Goal: Task Accomplishment & Management: Manage account settings

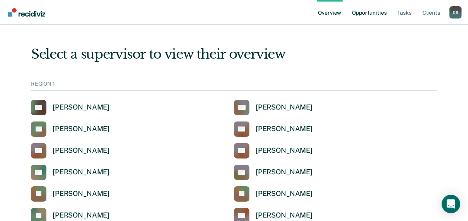
click at [371, 10] on link "Opportunities" at bounding box center [368, 12] width 37 height 25
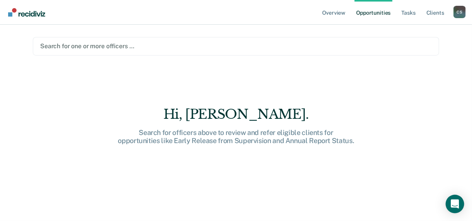
click at [52, 43] on div at bounding box center [236, 46] width 392 height 9
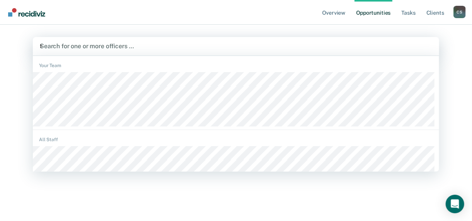
type input "tif"
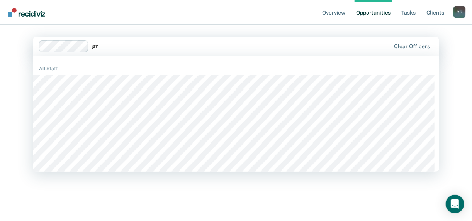
type input "g"
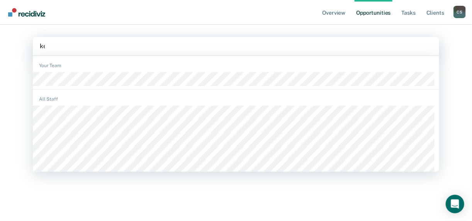
type input "[PERSON_NAME]"
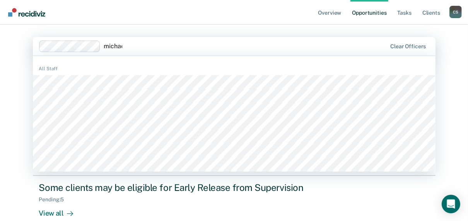
type input "[PERSON_NAME]"
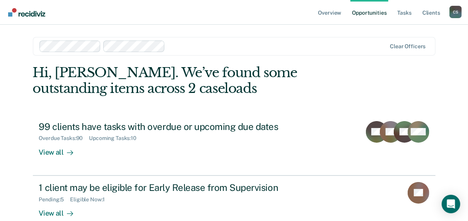
click at [183, 44] on div at bounding box center [277, 46] width 218 height 9
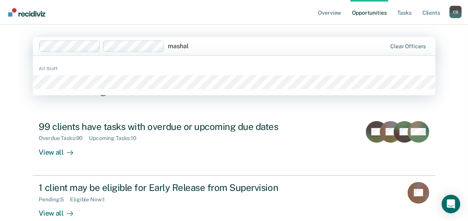
type input "mashall"
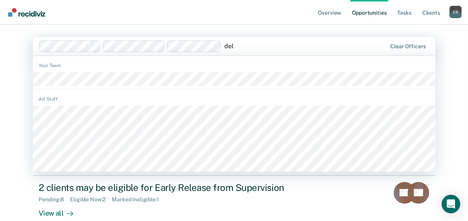
type input "dele"
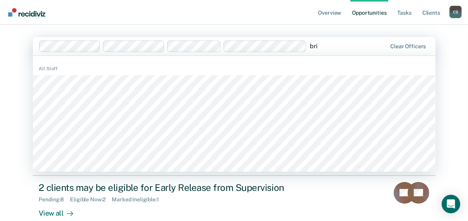
type input "brit"
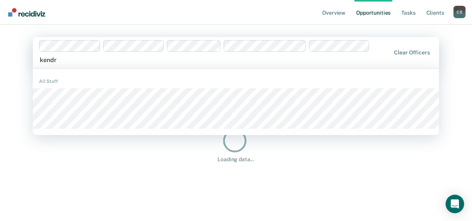
type input "[PERSON_NAME]"
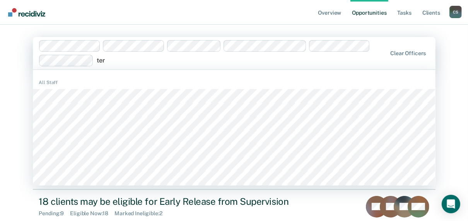
type input "tere"
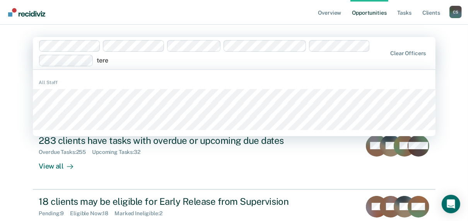
click at [62, 131] on div "All Staff" at bounding box center [234, 103] width 402 height 60
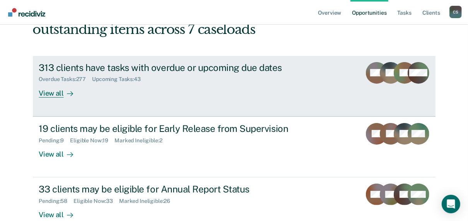
scroll to position [121, 0]
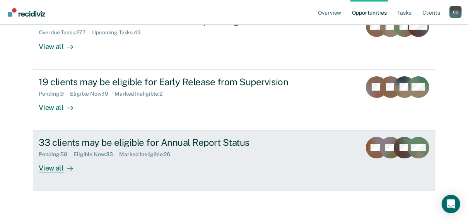
click at [48, 166] on div "View all" at bounding box center [60, 165] width 43 height 15
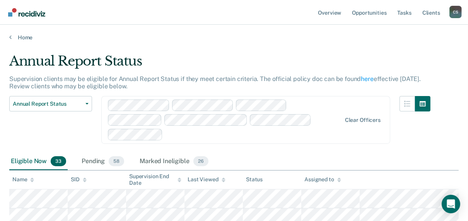
click at [324, 177] on div "Assigned to" at bounding box center [322, 180] width 36 height 7
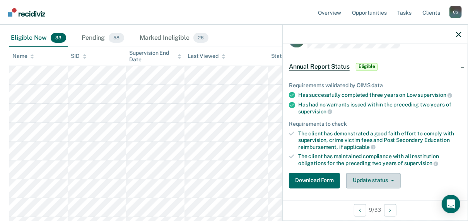
scroll to position [31, 0]
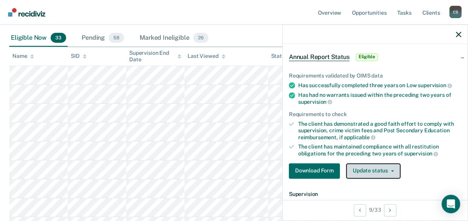
click at [375, 170] on button "Update status" at bounding box center [373, 170] width 54 height 15
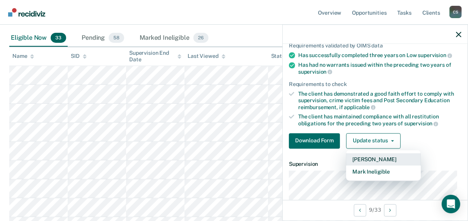
scroll to position [62, 0]
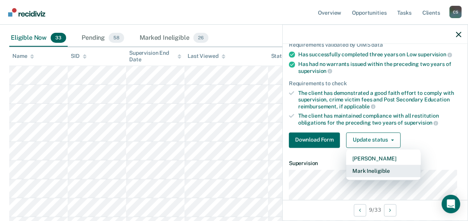
click at [367, 169] on button "Mark Ineligible" at bounding box center [383, 171] width 75 height 12
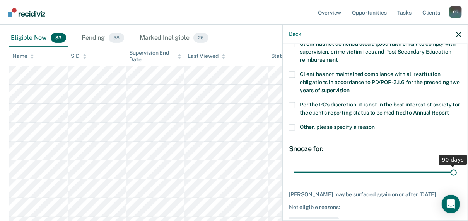
drag, startPoint x: 345, startPoint y: 172, endPoint x: 473, endPoint y: 165, distance: 128.4
type input "90"
click at [456, 166] on input "range" at bounding box center [374, 173] width 163 height 14
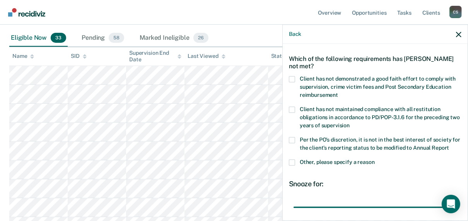
scroll to position [0, 0]
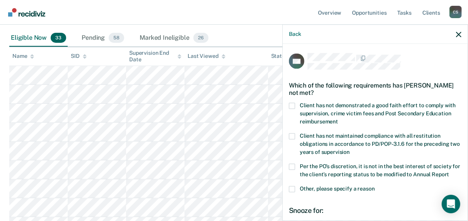
click at [293, 105] on span at bounding box center [292, 106] width 6 height 6
click at [338, 119] on input "Client has not demonstrated a good faith effort to comply with supervision, cri…" at bounding box center [338, 119] width 0 height 0
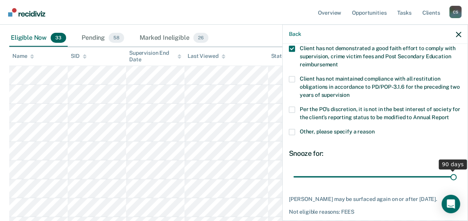
scroll to position [95, 0]
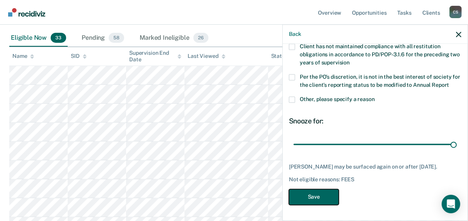
click at [325, 191] on button "Save" at bounding box center [314, 198] width 50 height 16
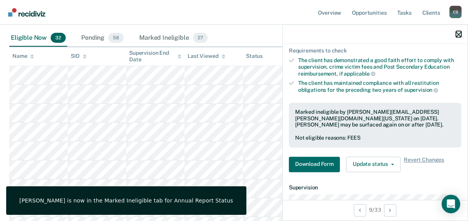
click at [459, 34] on icon "button" at bounding box center [458, 34] width 5 height 5
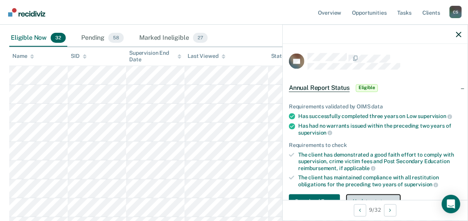
click at [386, 199] on button "Update status" at bounding box center [373, 201] width 54 height 15
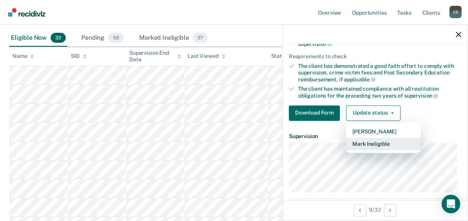
click at [378, 147] on button "Mark Ineligible" at bounding box center [383, 144] width 75 height 12
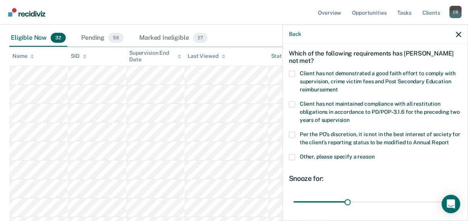
scroll to position [27, 0]
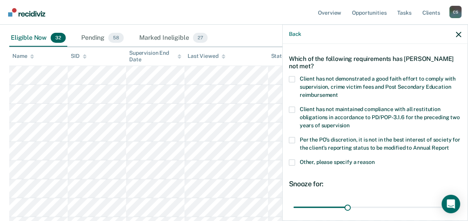
click at [293, 77] on span at bounding box center [292, 80] width 6 height 6
click at [338, 93] on input "Client has not demonstrated a good faith effort to comply with supervision, cri…" at bounding box center [338, 93] width 0 height 0
drag, startPoint x: 345, startPoint y: 208, endPoint x: 470, endPoint y: 204, distance: 125.3
type input "90"
click at [456, 204] on input "range" at bounding box center [374, 208] width 163 height 14
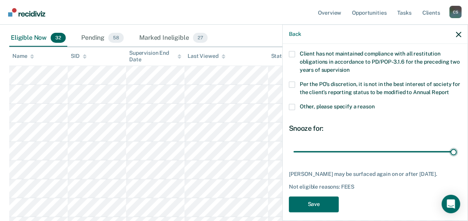
scroll to position [88, 0]
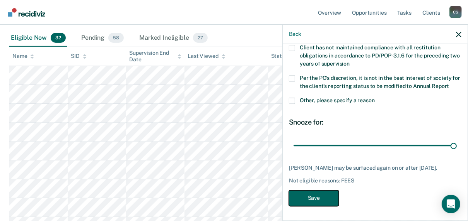
click at [311, 198] on button "Save" at bounding box center [314, 199] width 50 height 16
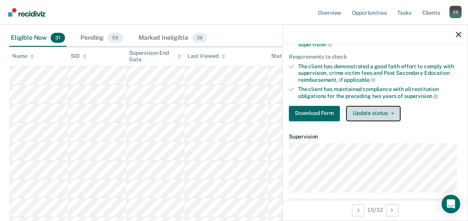
click at [376, 106] on button "Update status" at bounding box center [373, 113] width 54 height 15
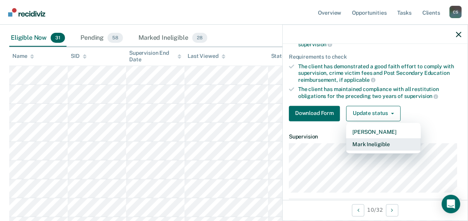
click at [376, 143] on button "Mark Ineligible" at bounding box center [383, 144] width 75 height 12
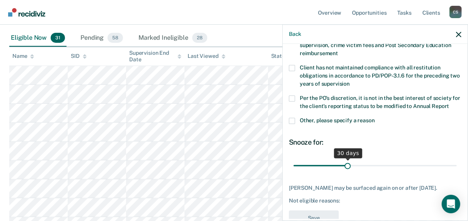
scroll to position [0, 0]
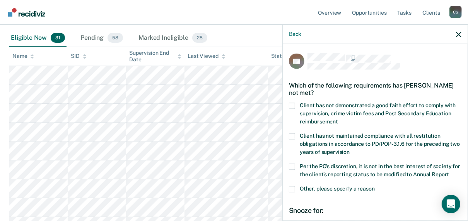
click at [292, 104] on span at bounding box center [292, 106] width 6 height 6
click at [338, 119] on input "Client has not demonstrated a good faith effort to comply with supervision, cri…" at bounding box center [338, 119] width 0 height 0
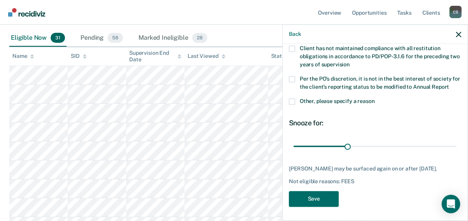
scroll to position [88, 0]
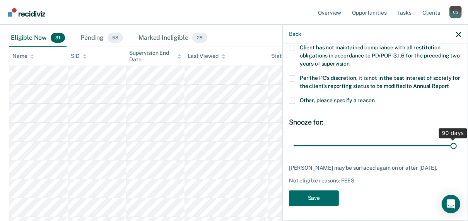
drag, startPoint x: 346, startPoint y: 145, endPoint x: 473, endPoint y: 145, distance: 127.1
type input "90"
click at [456, 145] on input "range" at bounding box center [374, 146] width 163 height 14
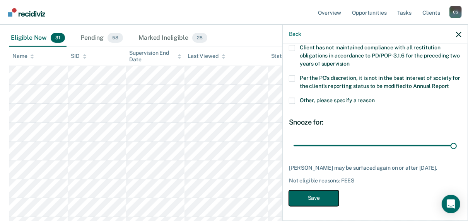
click at [303, 200] on button "Save" at bounding box center [314, 199] width 50 height 16
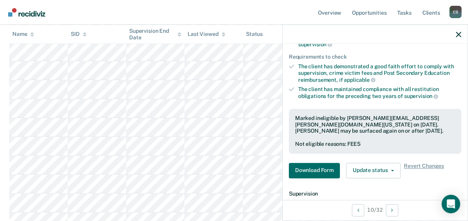
scroll to position [278, 0]
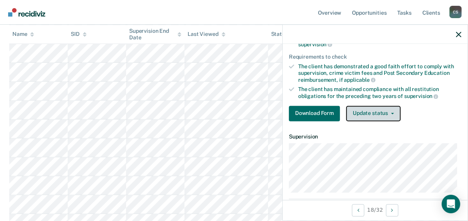
click at [392, 114] on button "Update status" at bounding box center [373, 113] width 54 height 15
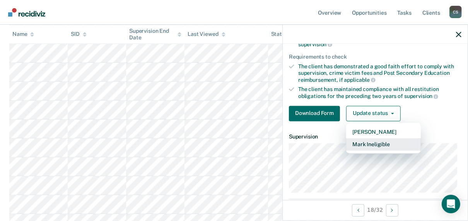
click at [376, 143] on button "Mark Ineligible" at bounding box center [383, 144] width 75 height 12
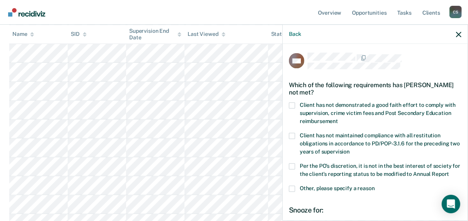
scroll to position [0, 0]
click at [294, 104] on span at bounding box center [292, 106] width 6 height 6
click at [338, 119] on input "Client has not demonstrated a good faith effort to comply with supervision, cri…" at bounding box center [338, 119] width 0 height 0
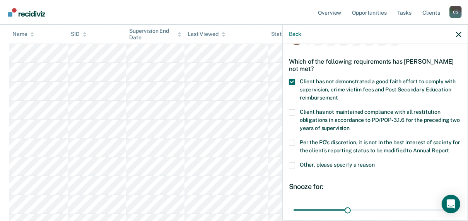
scroll to position [93, 0]
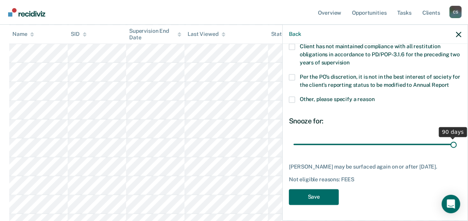
drag, startPoint x: 345, startPoint y: 141, endPoint x: 459, endPoint y: 140, distance: 113.2
type input "90"
click at [456, 140] on input "range" at bounding box center [374, 145] width 163 height 14
click at [321, 203] on button "Save" at bounding box center [314, 198] width 50 height 16
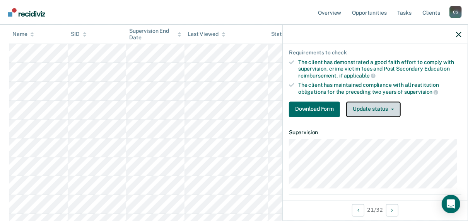
click at [362, 111] on button "Update status" at bounding box center [373, 109] width 54 height 15
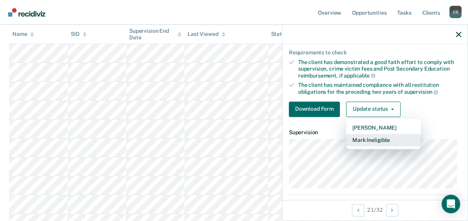
click at [367, 141] on button "Mark Ineligible" at bounding box center [383, 140] width 75 height 12
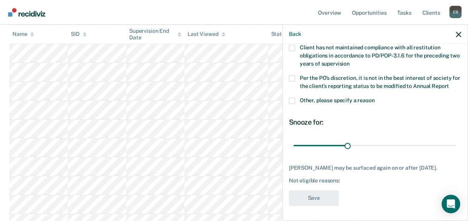
scroll to position [0, 0]
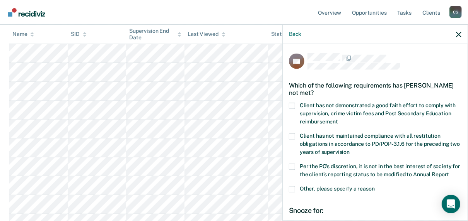
click at [295, 104] on label "Client has not demonstrated a good faith effort to comply with supervision, cri…" at bounding box center [375, 115] width 172 height 24
click at [338, 119] on input "Client has not demonstrated a good faith effort to comply with supervision, cri…" at bounding box center [338, 119] width 0 height 0
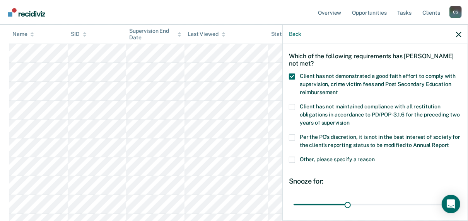
scroll to position [88, 0]
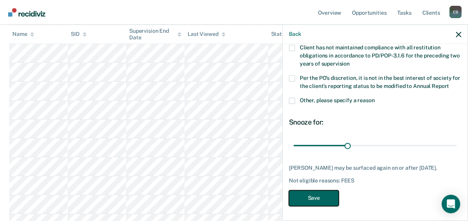
click at [316, 195] on button "Save" at bounding box center [314, 199] width 50 height 16
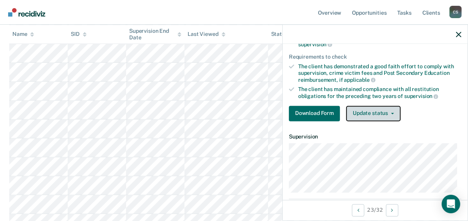
click at [366, 111] on button "Update status" at bounding box center [373, 113] width 54 height 15
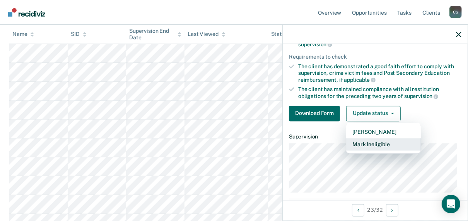
click at [372, 144] on button "Mark Ineligible" at bounding box center [383, 144] width 75 height 12
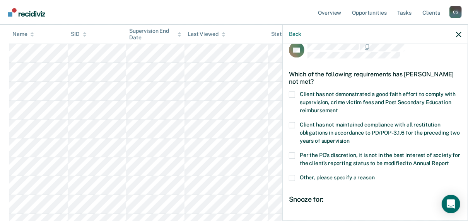
scroll to position [0, 0]
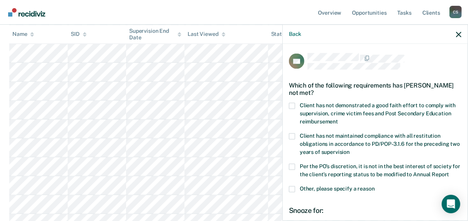
click at [294, 103] on span at bounding box center [292, 106] width 6 height 6
click at [338, 119] on input "Client has not demonstrated a good faith effort to comply with supervision, cri…" at bounding box center [338, 119] width 0 height 0
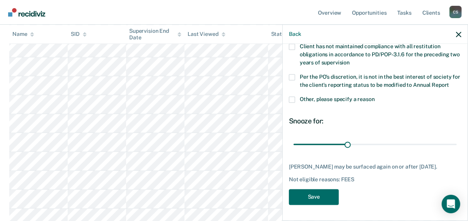
scroll to position [464, 0]
drag, startPoint x: 347, startPoint y: 139, endPoint x: 455, endPoint y: 140, distance: 107.8
type input "90"
click at [455, 139] on input "range" at bounding box center [374, 145] width 163 height 14
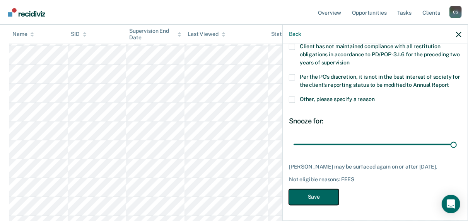
click at [334, 198] on button "Save" at bounding box center [314, 198] width 50 height 16
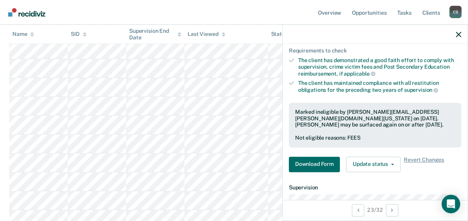
scroll to position [365, 0]
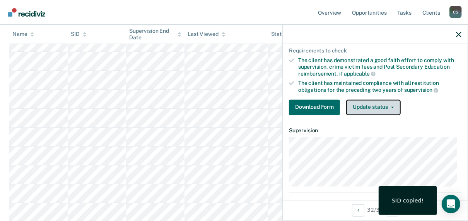
click at [377, 108] on button "Update status" at bounding box center [373, 107] width 54 height 15
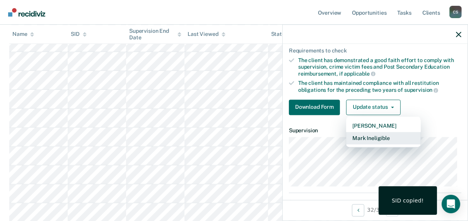
click at [370, 136] on button "Mark Ineligible" at bounding box center [383, 138] width 75 height 12
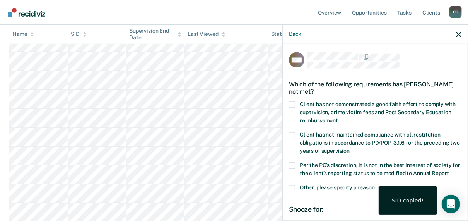
scroll to position [0, 0]
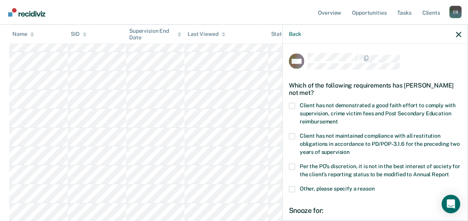
click at [292, 103] on span at bounding box center [292, 106] width 6 height 6
click at [338, 119] on input "Client has not demonstrated a good faith effort to comply with supervision, cri…" at bounding box center [338, 119] width 0 height 0
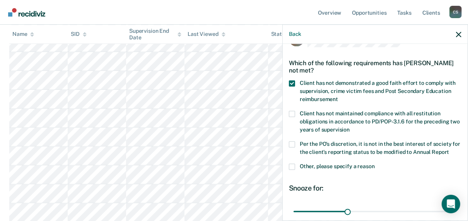
scroll to position [95, 0]
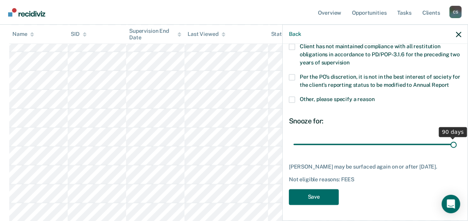
drag, startPoint x: 345, startPoint y: 138, endPoint x: 473, endPoint y: 138, distance: 128.3
type input "90"
click at [456, 138] on input "range" at bounding box center [374, 145] width 163 height 14
click at [315, 196] on button "Save" at bounding box center [314, 198] width 50 height 16
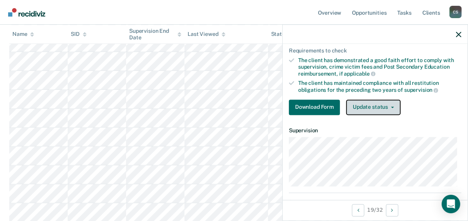
click at [384, 108] on button "Update status" at bounding box center [373, 107] width 54 height 15
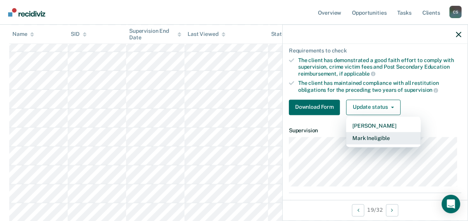
click at [370, 136] on button "Mark Ineligible" at bounding box center [383, 138] width 75 height 12
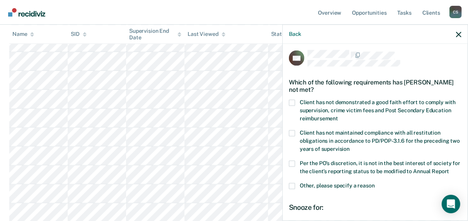
scroll to position [0, 0]
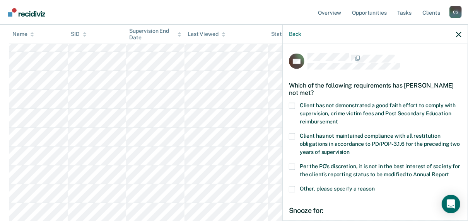
click at [292, 105] on span at bounding box center [292, 106] width 6 height 6
click at [338, 119] on input "Client has not demonstrated a good faith effort to comply with supervision, cri…" at bounding box center [338, 119] width 0 height 0
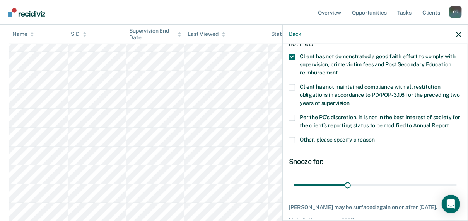
scroll to position [88, 0]
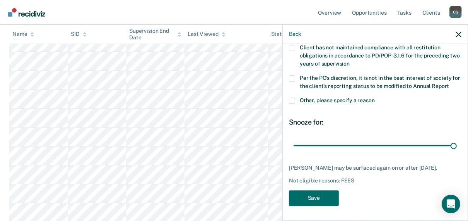
drag, startPoint x: 344, startPoint y: 145, endPoint x: 472, endPoint y: 152, distance: 128.1
type input "90"
click at [456, 141] on input "range" at bounding box center [374, 146] width 163 height 14
click at [315, 205] on button "Save" at bounding box center [314, 199] width 50 height 16
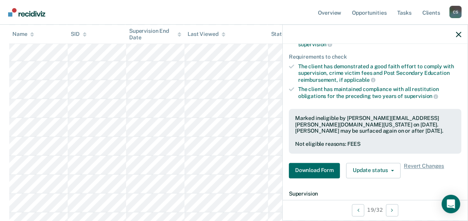
scroll to position [394, 0]
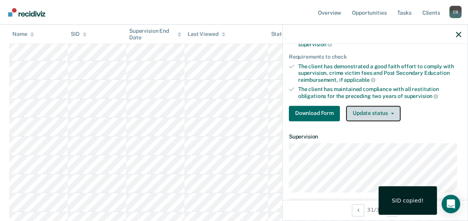
click at [374, 107] on button "Update status" at bounding box center [373, 113] width 54 height 15
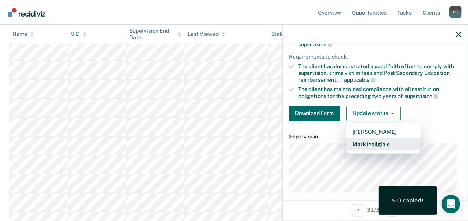
click at [376, 141] on button "Mark Ineligible" at bounding box center [383, 144] width 75 height 12
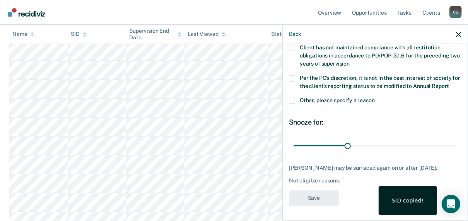
scroll to position [0, 0]
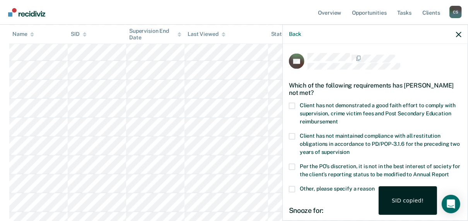
click at [294, 103] on span at bounding box center [292, 106] width 6 height 6
click at [338, 119] on input "Client has not demonstrated a good faith effort to comply with supervision, cri…" at bounding box center [338, 119] width 0 height 0
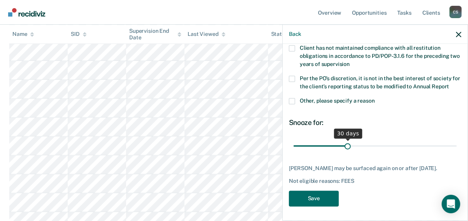
scroll to position [88, 0]
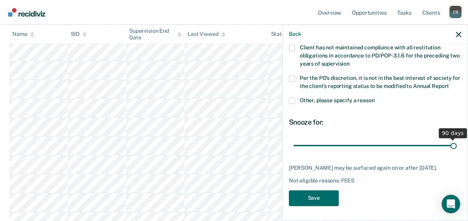
drag, startPoint x: 345, startPoint y: 145, endPoint x: 473, endPoint y: 143, distance: 127.5
type input "90"
click at [456, 143] on input "range" at bounding box center [374, 146] width 163 height 14
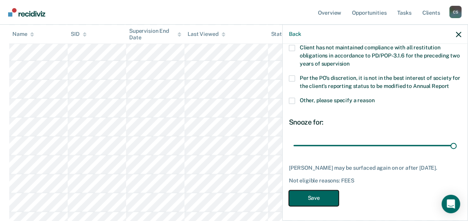
click at [315, 204] on button "Save" at bounding box center [314, 199] width 50 height 16
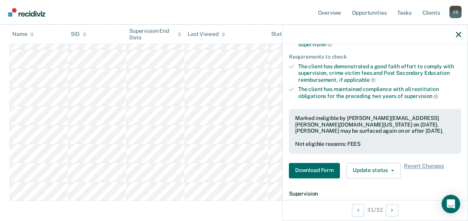
scroll to position [463, 0]
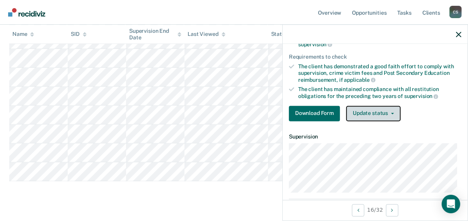
click at [355, 109] on button "Update status" at bounding box center [373, 113] width 54 height 15
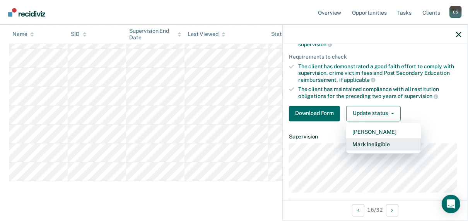
click at [361, 143] on button "Mark Ineligible" at bounding box center [383, 144] width 75 height 12
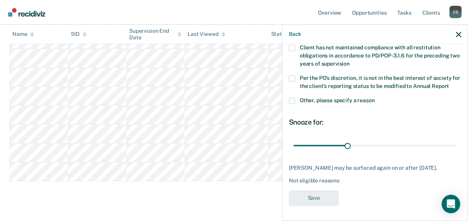
scroll to position [0, 0]
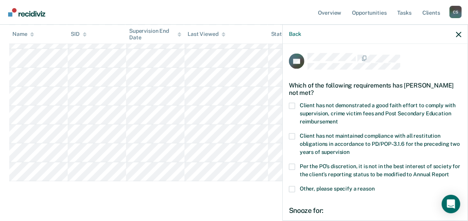
click at [290, 104] on span at bounding box center [292, 106] width 6 height 6
click at [338, 119] on input "Client has not demonstrated a good faith effort to comply with supervision, cri…" at bounding box center [338, 119] width 0 height 0
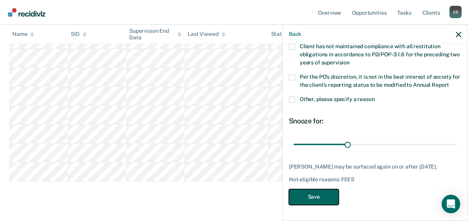
click at [324, 199] on button "Save" at bounding box center [314, 198] width 50 height 16
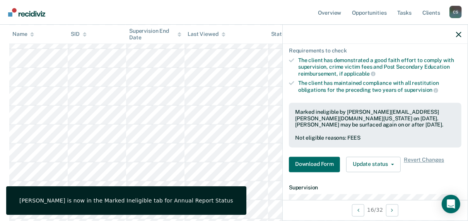
scroll to position [444, 0]
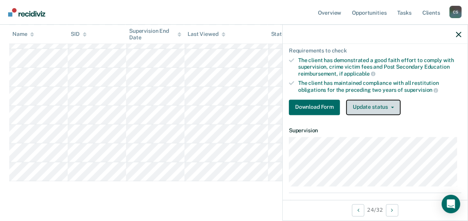
click at [390, 101] on button "Update status" at bounding box center [373, 107] width 54 height 15
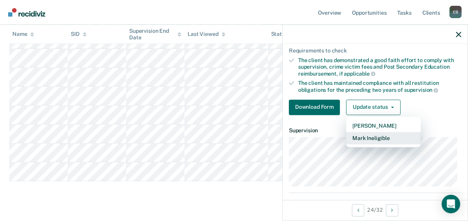
click at [376, 137] on button "Mark Ineligible" at bounding box center [383, 138] width 75 height 12
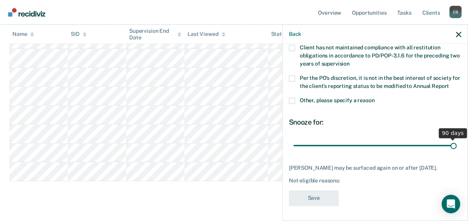
drag, startPoint x: 344, startPoint y: 144, endPoint x: 473, endPoint y: 143, distance: 128.7
type input "90"
click at [456, 143] on input "range" at bounding box center [374, 146] width 163 height 14
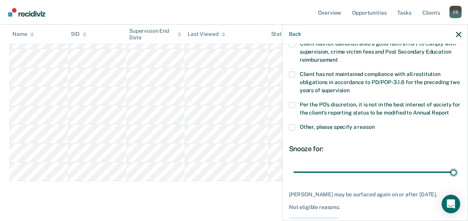
scroll to position [27, 0]
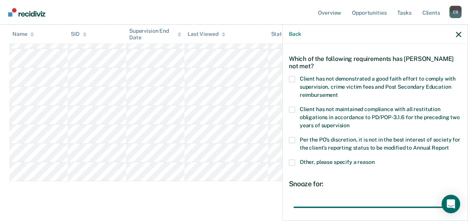
click at [293, 80] on span at bounding box center [292, 80] width 6 height 6
click at [338, 93] on input "Client has not demonstrated a good faith effort to comply with supervision, cri…" at bounding box center [338, 93] width 0 height 0
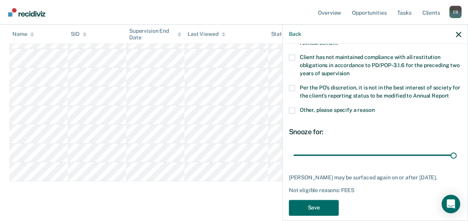
scroll to position [95, 0]
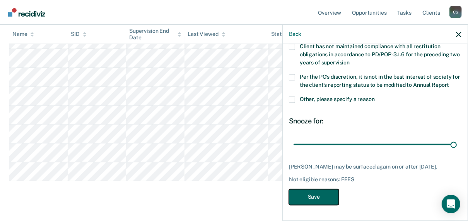
click at [306, 196] on button "Save" at bounding box center [314, 198] width 50 height 16
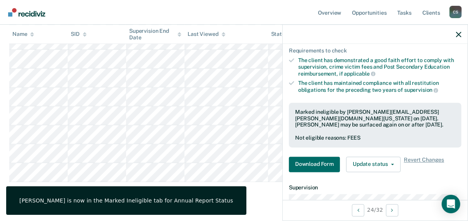
scroll to position [425, 0]
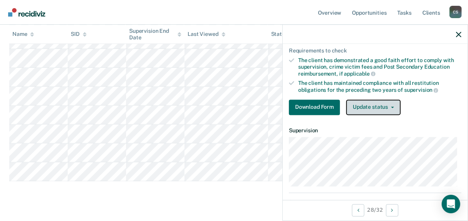
click at [398, 108] on button "Update status" at bounding box center [373, 107] width 54 height 15
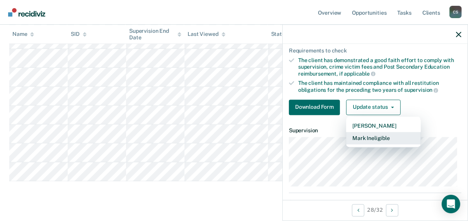
click at [383, 134] on button "Mark Ineligible" at bounding box center [383, 138] width 75 height 12
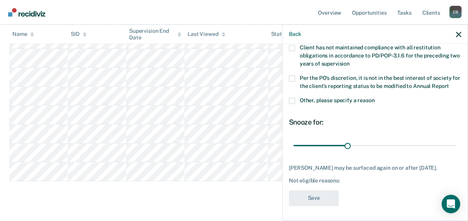
scroll to position [0, 0]
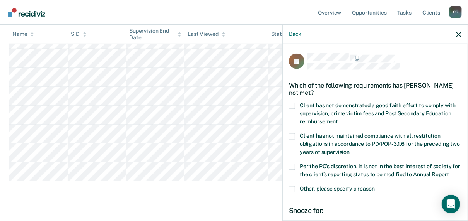
click at [291, 107] on span at bounding box center [292, 106] width 6 height 6
click at [338, 119] on input "Client has not demonstrated a good faith effort to comply with supervision, cri…" at bounding box center [338, 119] width 0 height 0
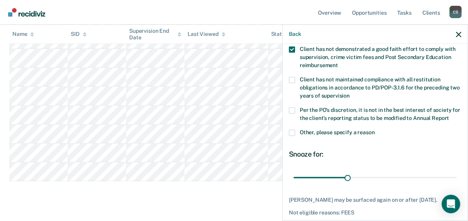
scroll to position [88, 0]
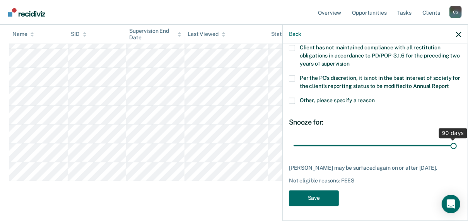
drag, startPoint x: 345, startPoint y: 145, endPoint x: 473, endPoint y: 145, distance: 128.3
type input "90"
click at [456, 145] on input "range" at bounding box center [374, 146] width 163 height 14
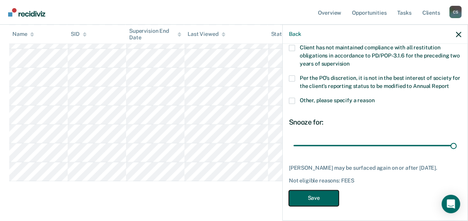
click at [302, 202] on button "Save" at bounding box center [314, 199] width 50 height 16
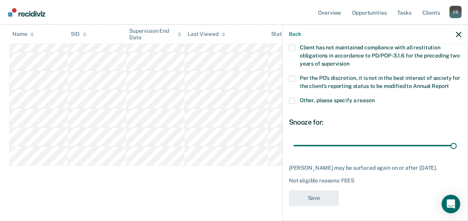
scroll to position [406, 0]
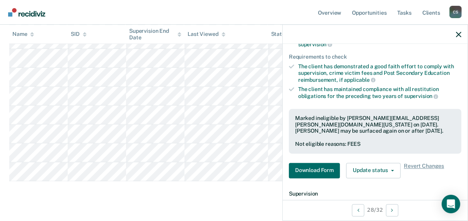
click at [462, 34] on div at bounding box center [374, 34] width 185 height 19
click at [459, 35] on icon "button" at bounding box center [458, 34] width 5 height 5
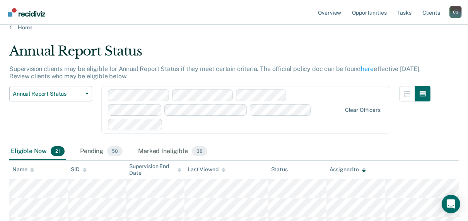
scroll to position [0, 0]
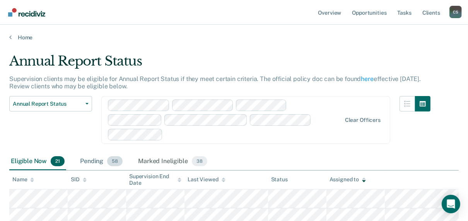
click at [98, 153] on div "Pending 58" at bounding box center [101, 161] width 46 height 17
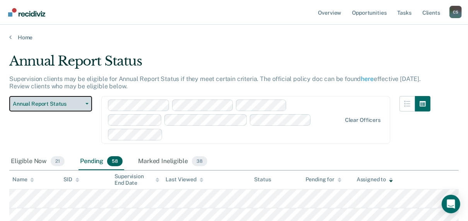
click at [43, 105] on span "Annual Report Status" at bounding box center [48, 104] width 70 height 7
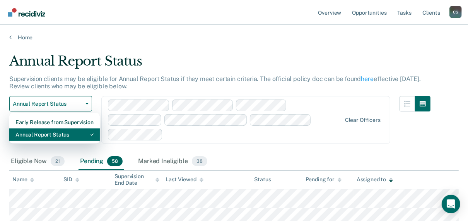
click at [42, 134] on div "Annual Report Status" at bounding box center [54, 135] width 78 height 12
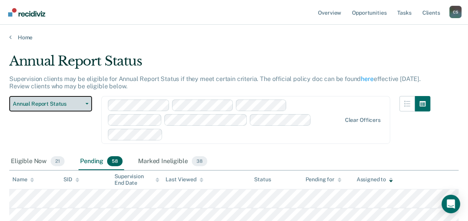
click at [44, 103] on span "Annual Report Status" at bounding box center [48, 104] width 70 height 7
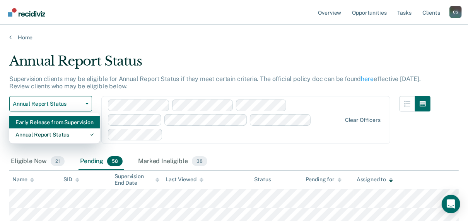
click at [41, 120] on div "Early Release from Supervision" at bounding box center [54, 122] width 78 height 12
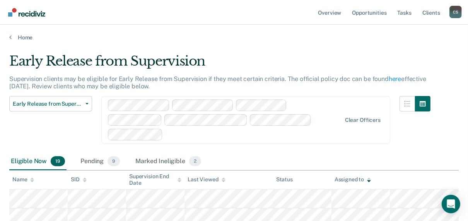
click at [354, 177] on div "Assigned to" at bounding box center [352, 180] width 36 height 7
click at [361, 177] on div "Assigned to" at bounding box center [352, 180] width 36 height 7
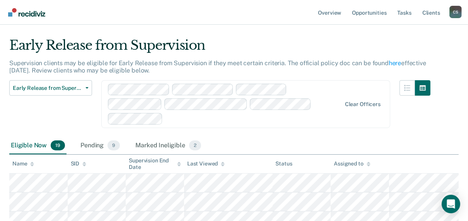
scroll to position [31, 0]
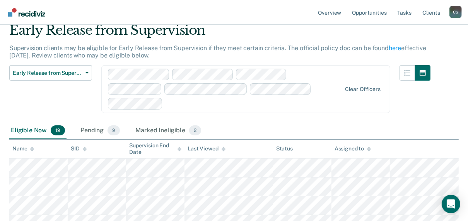
click at [350, 146] on div "Assigned to" at bounding box center [352, 149] width 36 height 7
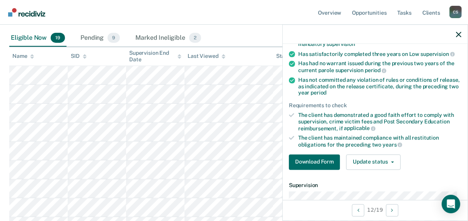
scroll to position [93, 0]
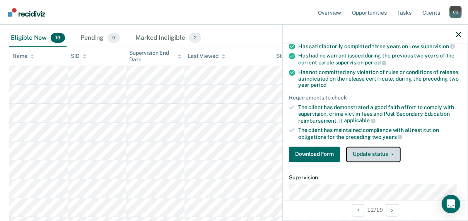
click at [359, 151] on button "Update status" at bounding box center [373, 154] width 54 height 15
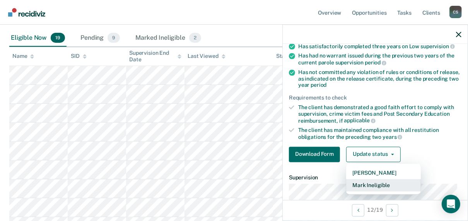
click at [367, 184] on button "Mark Ineligible" at bounding box center [383, 185] width 75 height 12
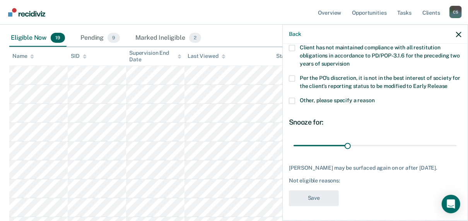
scroll to position [27, 0]
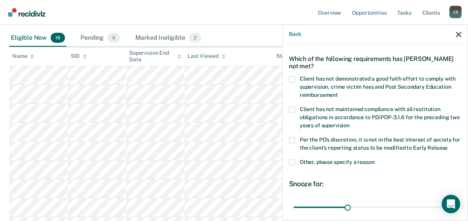
click at [291, 78] on span at bounding box center [292, 80] width 6 height 6
click at [338, 93] on input "Client has not demonstrated a good faith effort to comply with supervision, cri…" at bounding box center [338, 93] width 0 height 0
drag, startPoint x: 345, startPoint y: 206, endPoint x: 453, endPoint y: 198, distance: 108.9
type input "90"
click at [456, 201] on input "range" at bounding box center [374, 208] width 163 height 14
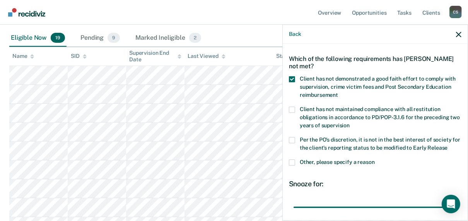
scroll to position [95, 0]
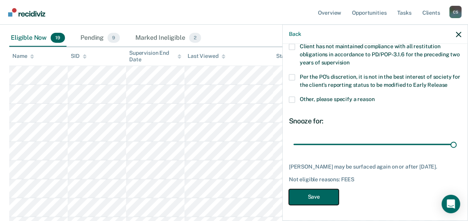
click at [299, 199] on button "Save" at bounding box center [314, 198] width 50 height 16
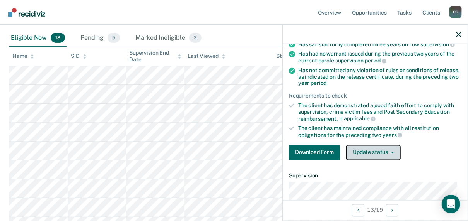
click at [372, 150] on button "Update status" at bounding box center [373, 152] width 54 height 15
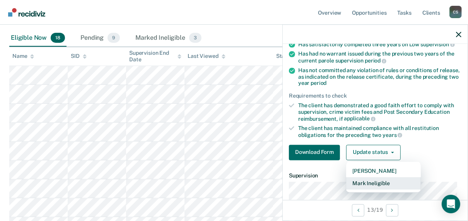
click at [374, 184] on button "Mark Ineligible" at bounding box center [383, 183] width 75 height 12
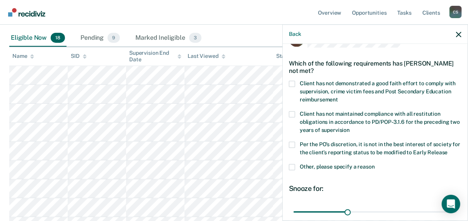
scroll to position [0, 0]
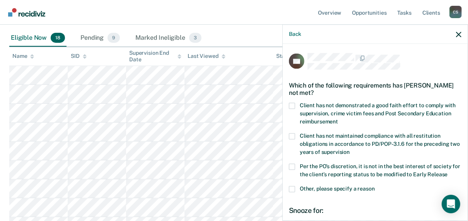
click at [293, 104] on span at bounding box center [292, 106] width 6 height 6
click at [338, 119] on input "Client has not demonstrated a good faith effort to comply with supervision, cri…" at bounding box center [338, 119] width 0 height 0
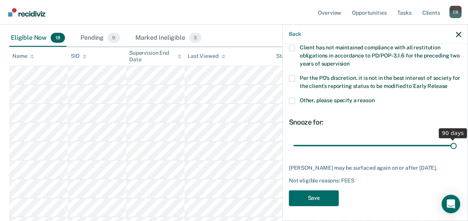
drag, startPoint x: 345, startPoint y: 143, endPoint x: 473, endPoint y: 138, distance: 127.6
type input "90"
click at [456, 139] on input "range" at bounding box center [374, 146] width 163 height 14
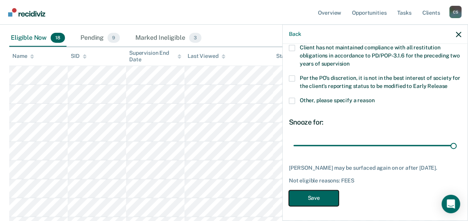
click at [308, 207] on button "Save" at bounding box center [314, 199] width 50 height 16
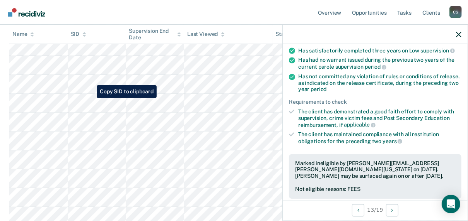
scroll to position [278, 0]
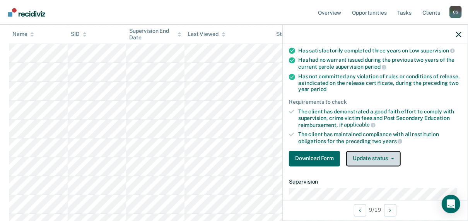
click at [383, 156] on button "Update status" at bounding box center [373, 158] width 54 height 15
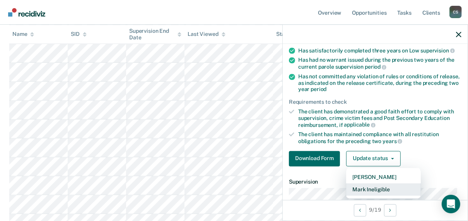
click at [371, 189] on button "Mark Ineligible" at bounding box center [383, 190] width 75 height 12
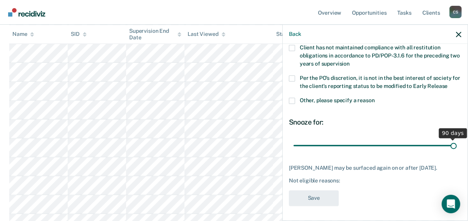
drag, startPoint x: 347, startPoint y: 146, endPoint x: 473, endPoint y: 146, distance: 126.4
type input "90"
click at [456, 146] on input "range" at bounding box center [374, 146] width 163 height 14
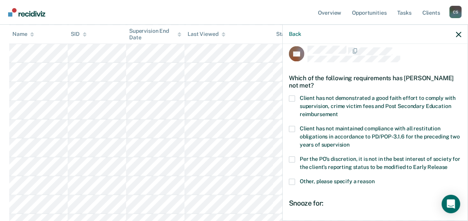
scroll to position [0, 0]
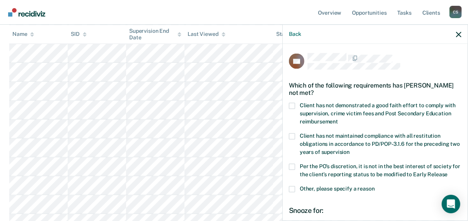
click at [293, 109] on label "Client has not demonstrated a good faith effort to comply with supervision, cri…" at bounding box center [375, 115] width 172 height 24
click at [338, 119] on input "Client has not demonstrated a good faith effort to comply with supervision, cri…" at bounding box center [338, 119] width 0 height 0
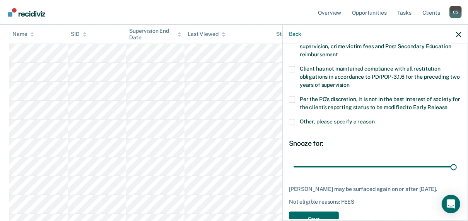
scroll to position [88, 0]
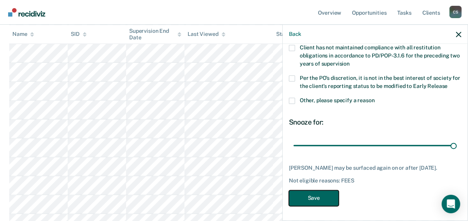
click at [318, 199] on button "Save" at bounding box center [314, 199] width 50 height 16
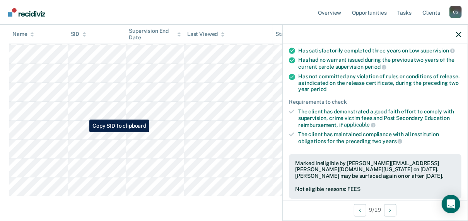
scroll to position [310, 0]
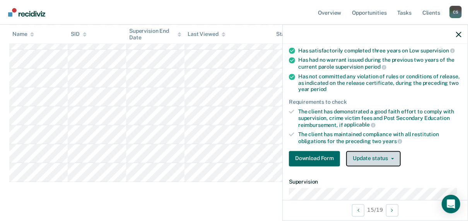
click at [398, 158] on button "Update status" at bounding box center [373, 158] width 54 height 15
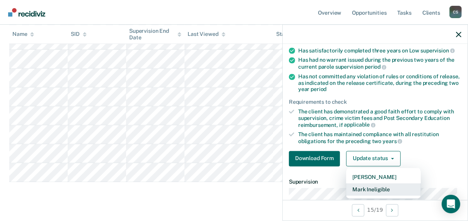
click at [384, 189] on button "Mark Ineligible" at bounding box center [383, 190] width 75 height 12
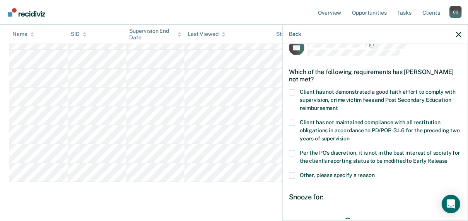
scroll to position [0, 0]
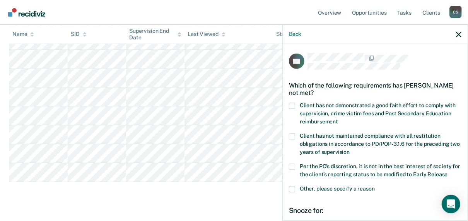
click at [292, 105] on span at bounding box center [292, 106] width 6 height 6
click at [338, 119] on input "Client has not demonstrated a good faith effort to comply with supervision, cri…" at bounding box center [338, 119] width 0 height 0
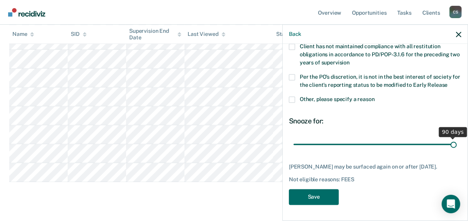
drag, startPoint x: 347, startPoint y: 142, endPoint x: 473, endPoint y: 142, distance: 126.0
type input "90"
click at [456, 142] on input "range" at bounding box center [374, 145] width 163 height 14
click at [318, 198] on button "Save" at bounding box center [314, 198] width 50 height 16
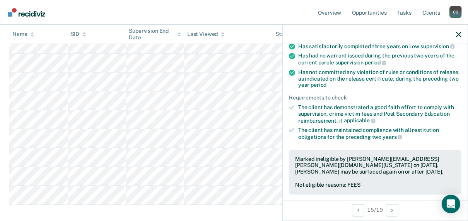
scroll to position [292, 0]
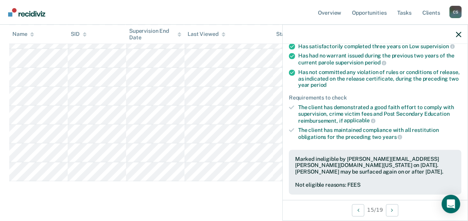
click at [463, 34] on div at bounding box center [374, 34] width 185 height 19
click at [459, 36] on icon "button" at bounding box center [458, 34] width 5 height 5
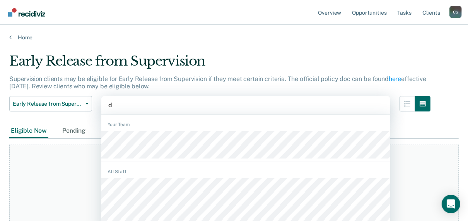
scroll to position [9, 0]
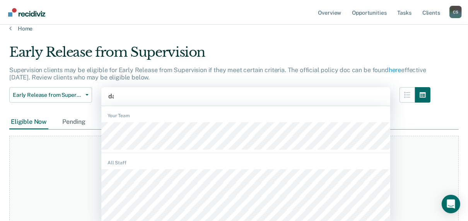
type input "dav"
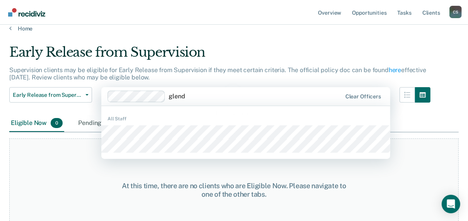
type input "[PERSON_NAME]"
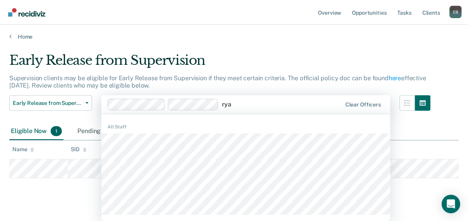
scroll to position [0, 0]
type input "[PERSON_NAME]"
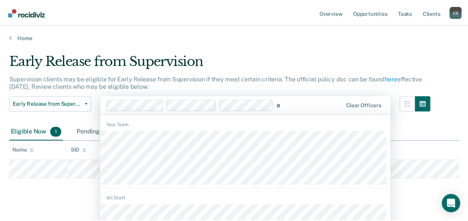
scroll to position [9, 0]
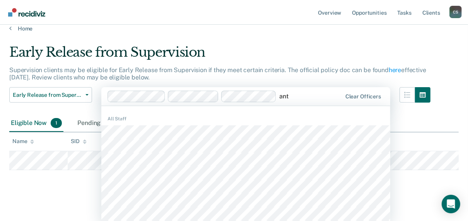
type input "antw"
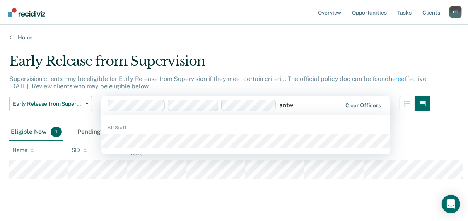
scroll to position [0, 0]
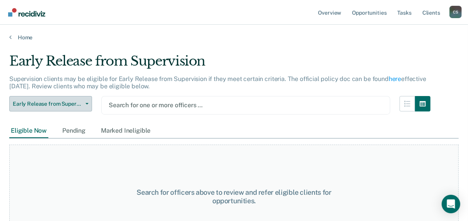
click at [61, 104] on span "Early Release from Supervision" at bounding box center [48, 104] width 70 height 7
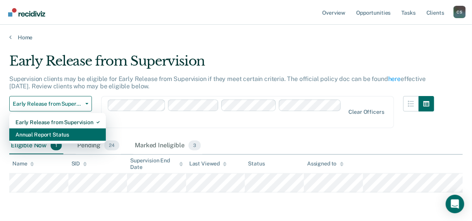
click at [47, 133] on div "Annual Report Status" at bounding box center [57, 135] width 84 height 12
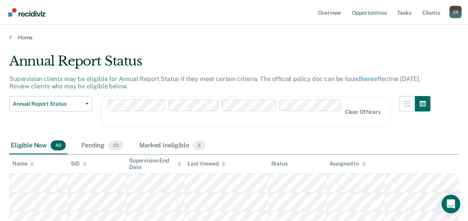
click at [343, 114] on div "Clear officers" at bounding box center [245, 112] width 289 height 32
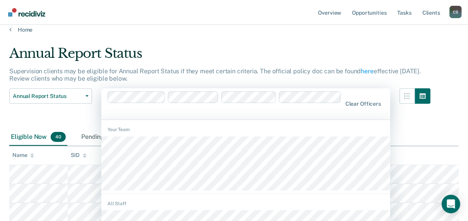
scroll to position [9, 0]
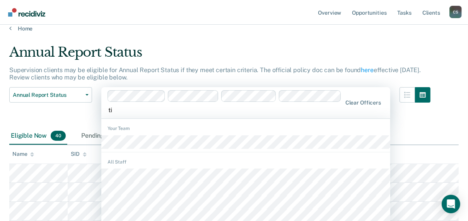
type input "[PERSON_NAME]"
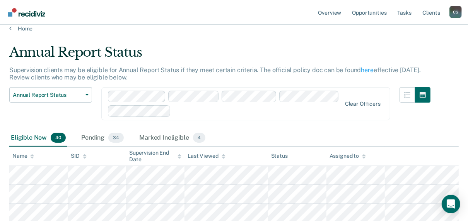
click at [347, 158] on div "Assigned to" at bounding box center [347, 156] width 36 height 7
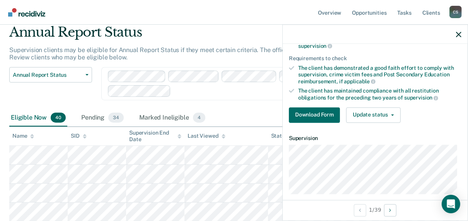
scroll to position [40, 0]
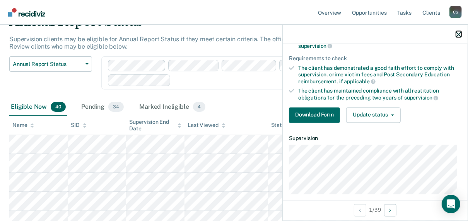
click at [460, 36] on icon "button" at bounding box center [458, 34] width 5 height 5
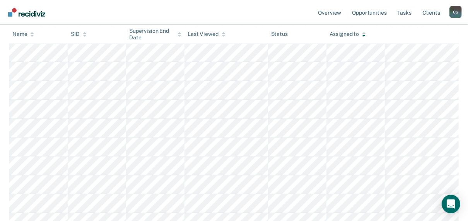
scroll to position [710, 0]
